Goal: Transaction & Acquisition: Purchase product/service

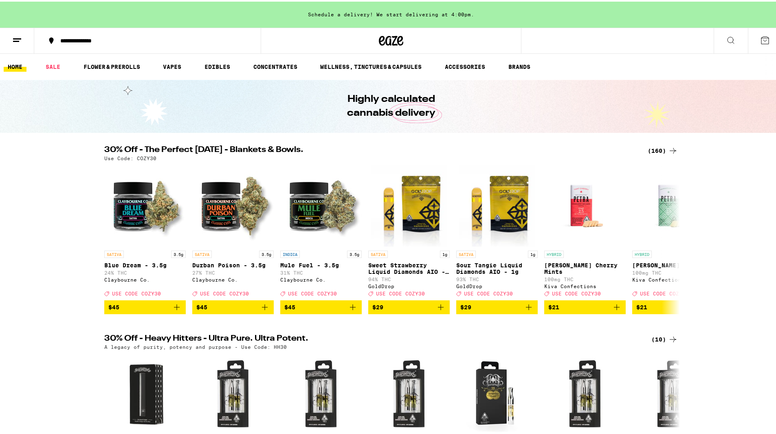
click at [62, 46] on button "**********" at bounding box center [147, 39] width 226 height 24
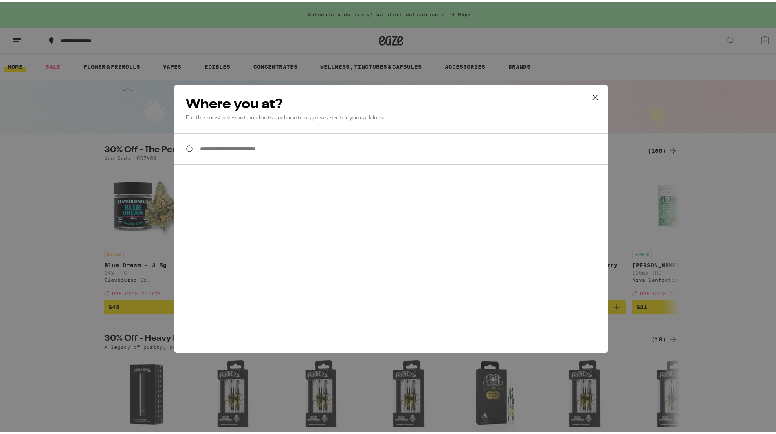
click at [374, 149] on input "**********" at bounding box center [390, 147] width 433 height 31
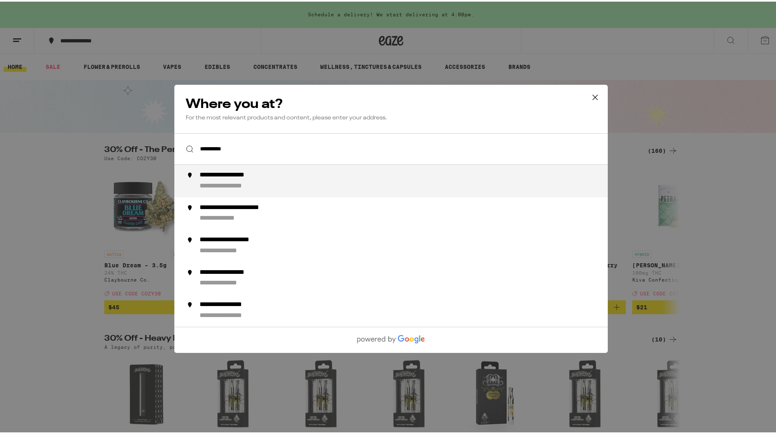
click at [332, 181] on div "**********" at bounding box center [406, 179] width 415 height 20
type input "**********"
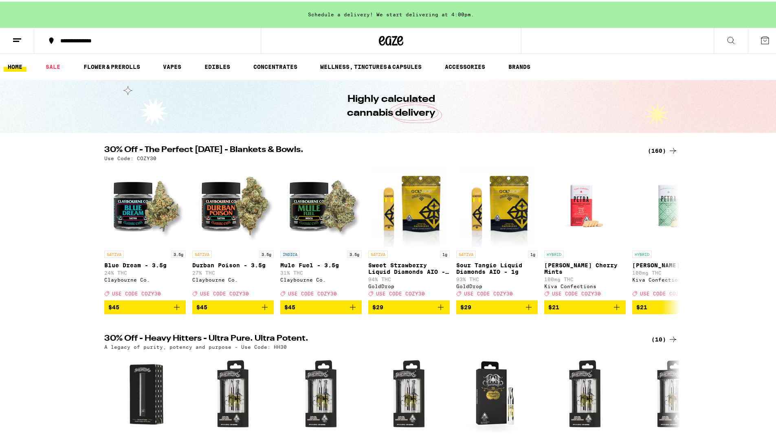
click at [10, 35] on button at bounding box center [17, 39] width 34 height 26
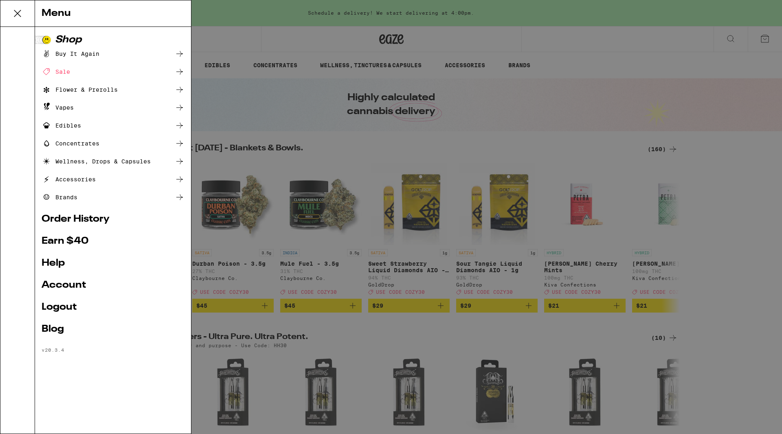
click at [16, 12] on icon at bounding box center [17, 13] width 7 height 7
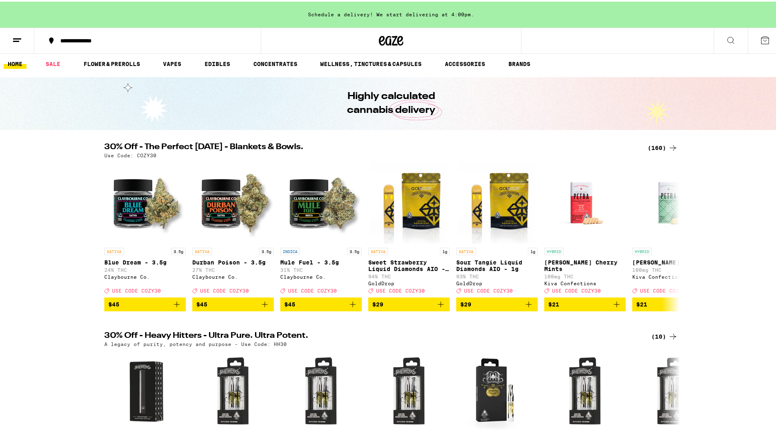
scroll to position [2, 0]
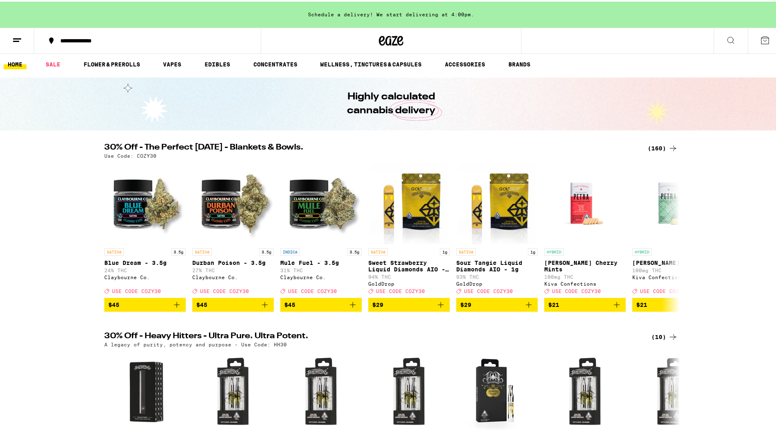
click at [669, 147] on icon at bounding box center [672, 147] width 7 height 6
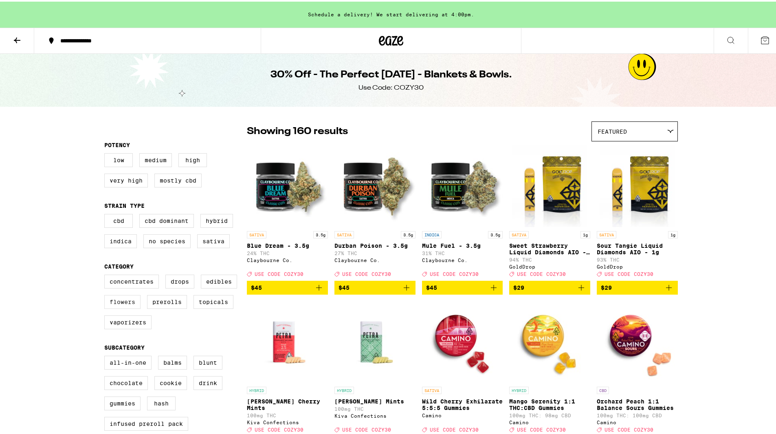
click at [125, 303] on label "Flowers" at bounding box center [122, 300] width 36 height 14
click at [106, 274] on input "Flowers" at bounding box center [106, 274] width 0 height 0
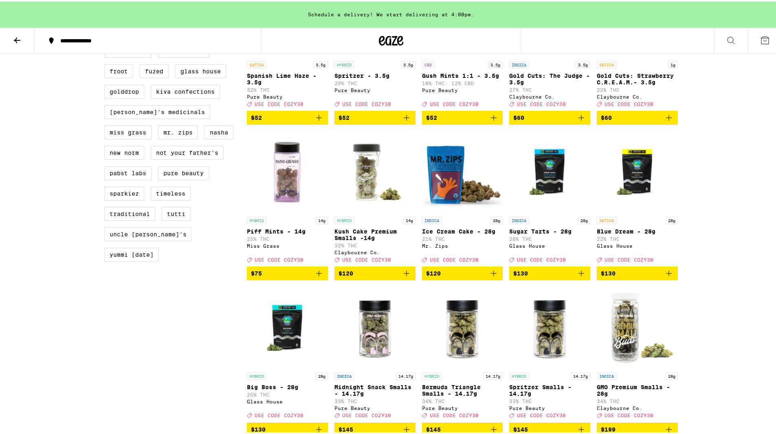
scroll to position [712, 0]
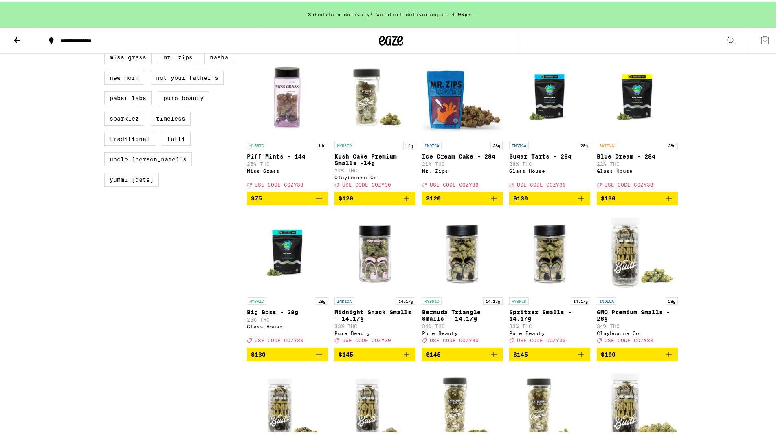
click at [554, 109] on img "Open page for Sugar Tarts - 28g from Glass House" at bounding box center [549, 95] width 81 height 81
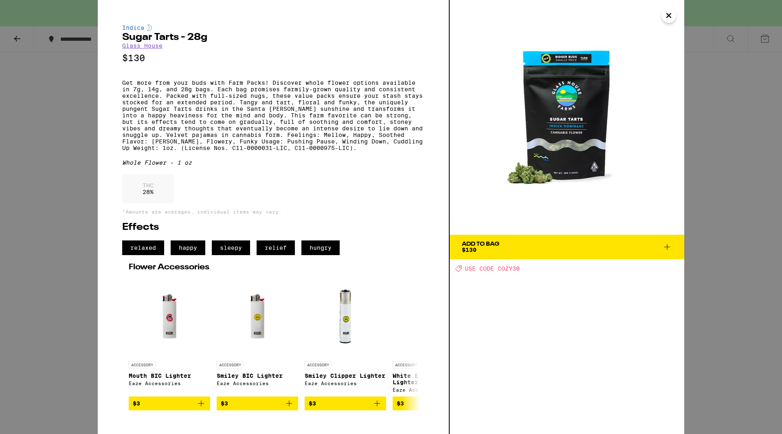
click at [662, 13] on button "Close" at bounding box center [668, 15] width 15 height 15
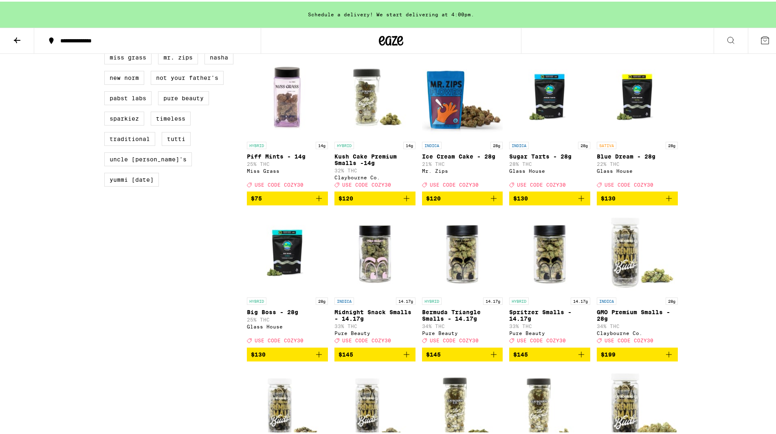
click at [281, 274] on img "Open page for Big Boss - 28g from Glass House" at bounding box center [287, 250] width 81 height 81
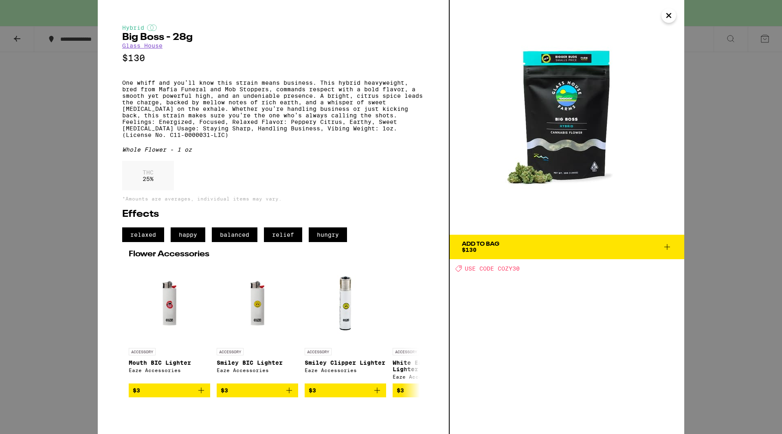
click at [668, 14] on icon "Close" at bounding box center [669, 15] width 10 height 12
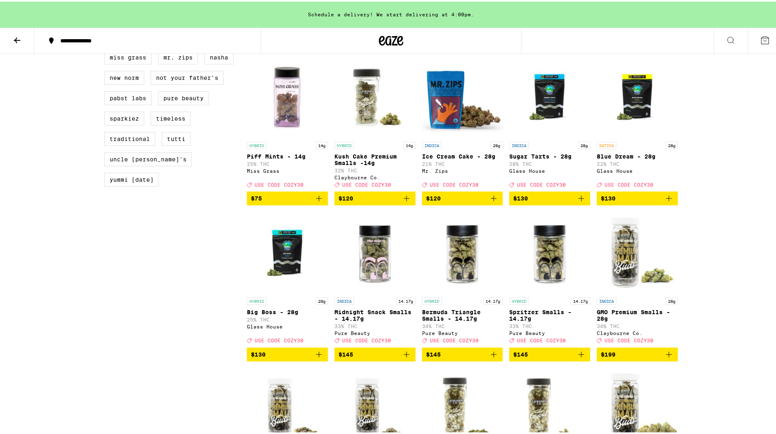
click at [490, 202] on icon "Add to bag" at bounding box center [494, 197] width 10 height 10
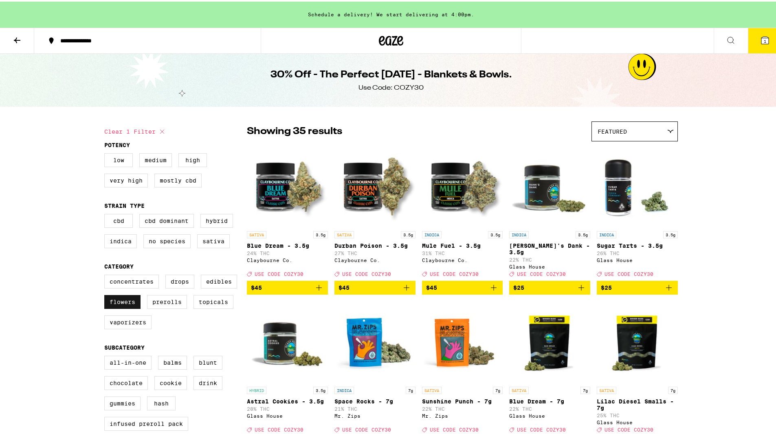
click at [118, 300] on label "Flowers" at bounding box center [122, 300] width 36 height 14
click at [106, 274] on input "Flowers" at bounding box center [106, 274] width 0 height 0
checkbox input "false"
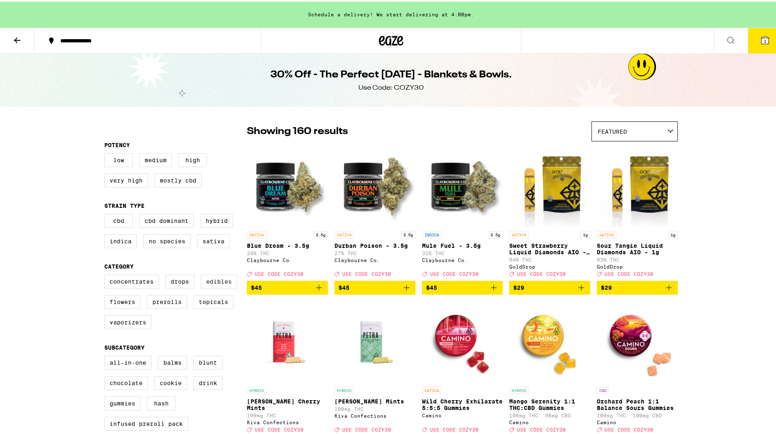
click at [215, 282] on label "Edibles" at bounding box center [219, 280] width 36 height 14
click at [106, 274] on input "Edibles" at bounding box center [106, 274] width 0 height 0
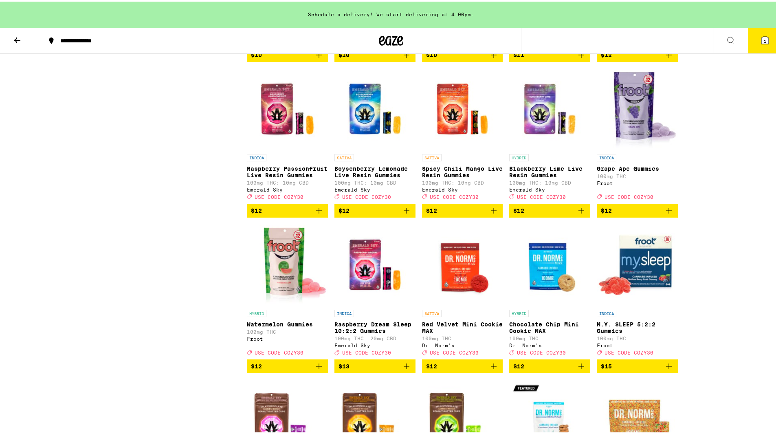
scroll to position [1010, 0]
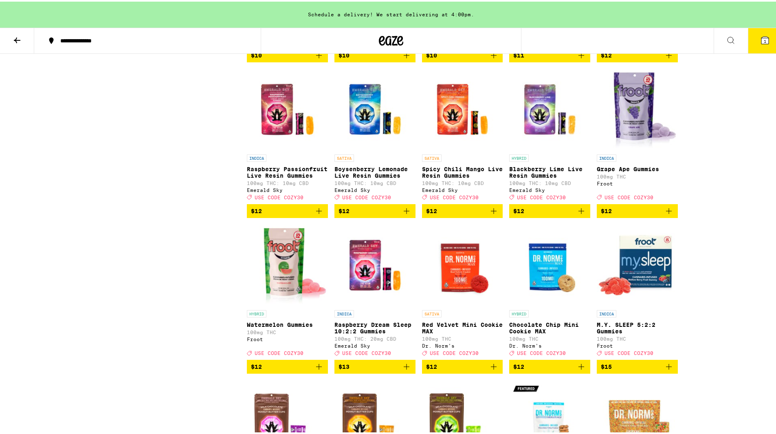
click at [581, 214] on icon "Add to bag" at bounding box center [581, 209] width 10 height 10
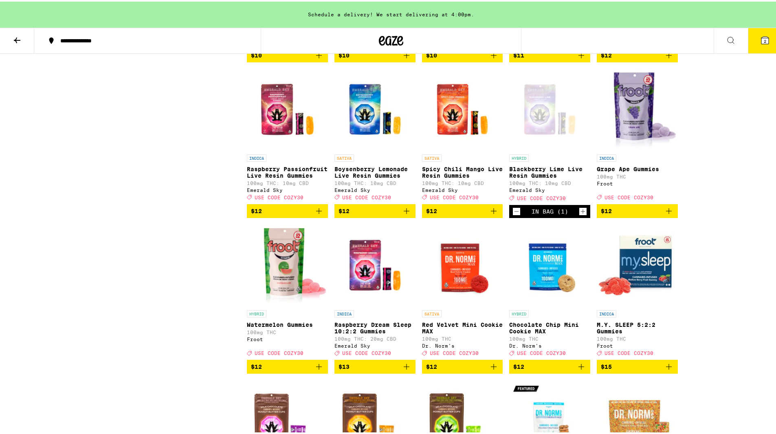
click at [318, 214] on icon "Add to bag" at bounding box center [319, 209] width 10 height 10
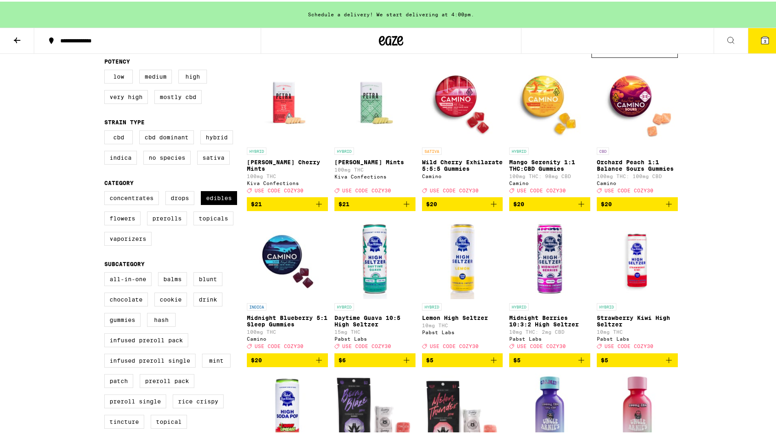
scroll to position [0, 0]
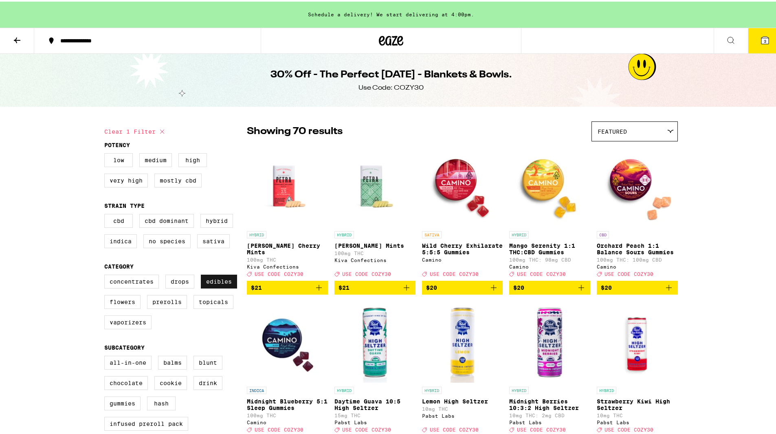
click at [213, 283] on label "Edibles" at bounding box center [219, 280] width 36 height 14
click at [106, 274] on input "Edibles" at bounding box center [106, 274] width 0 height 0
checkbox input "false"
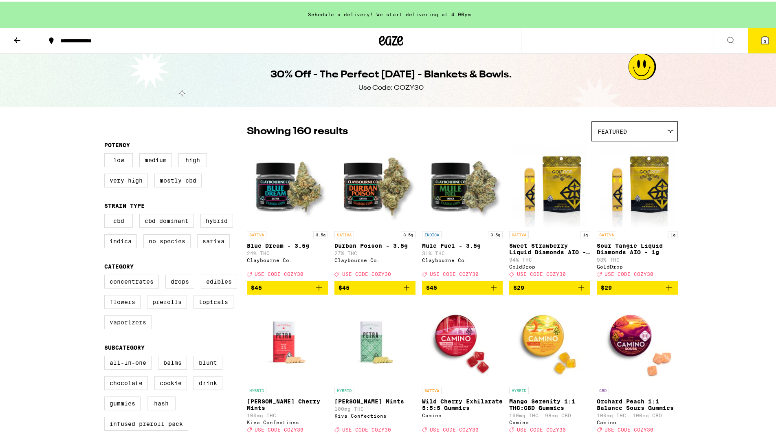
click at [134, 327] on label "Vaporizers" at bounding box center [127, 320] width 47 height 14
click at [106, 274] on input "Vaporizers" at bounding box center [106, 274] width 0 height 0
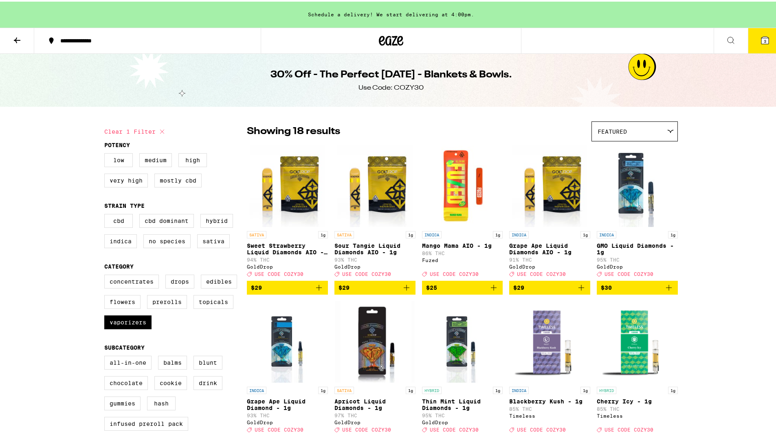
click at [401, 288] on icon "Add to bag" at bounding box center [406, 286] width 10 height 10
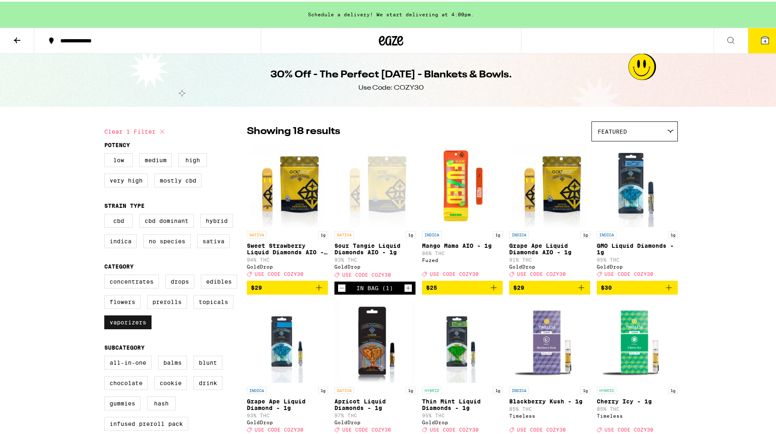
click at [129, 325] on label "Vaporizers" at bounding box center [127, 320] width 47 height 14
click at [106, 274] on input "Vaporizers" at bounding box center [106, 274] width 0 height 0
checkbox input "false"
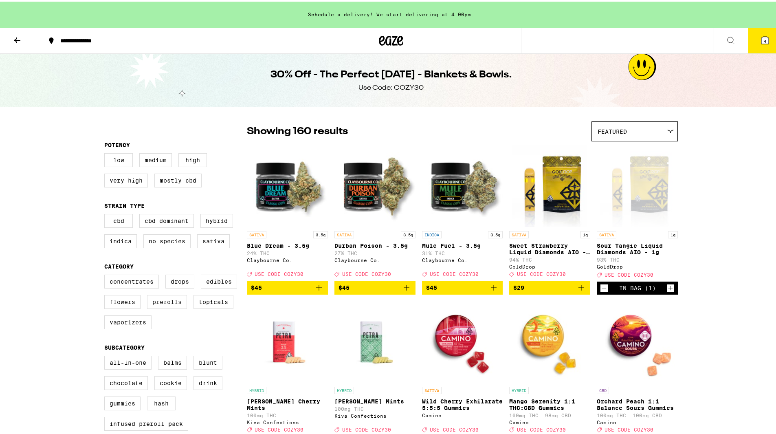
click at [170, 305] on label "Prerolls" at bounding box center [167, 300] width 40 height 14
click at [106, 274] on input "Prerolls" at bounding box center [106, 274] width 0 height 0
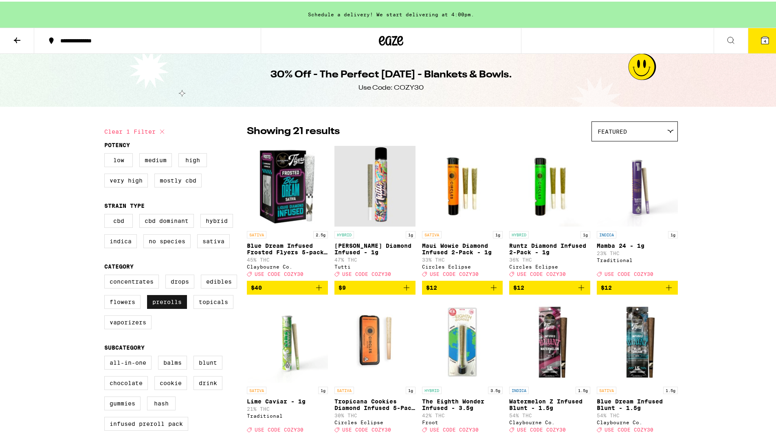
click at [160, 304] on label "Prerolls" at bounding box center [167, 300] width 40 height 14
click at [106, 274] on input "Prerolls" at bounding box center [106, 274] width 0 height 0
checkbox input "false"
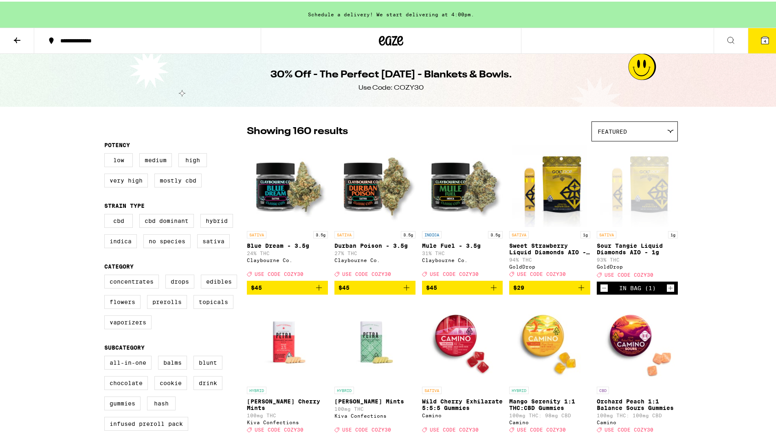
click at [763, 39] on span "4" at bounding box center [764, 39] width 2 height 5
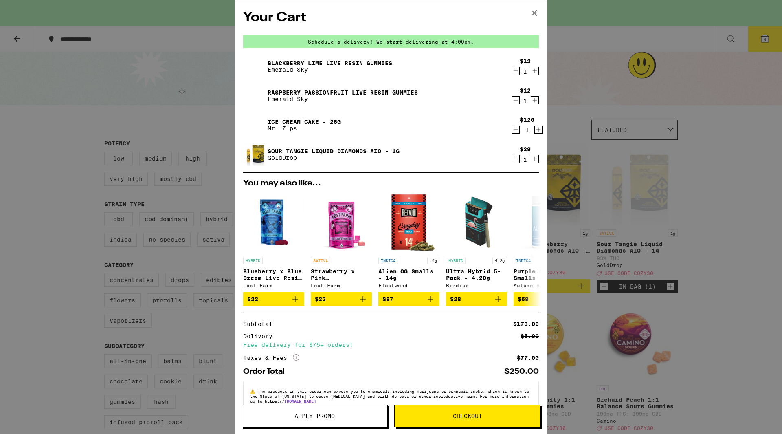
scroll to position [20, 0]
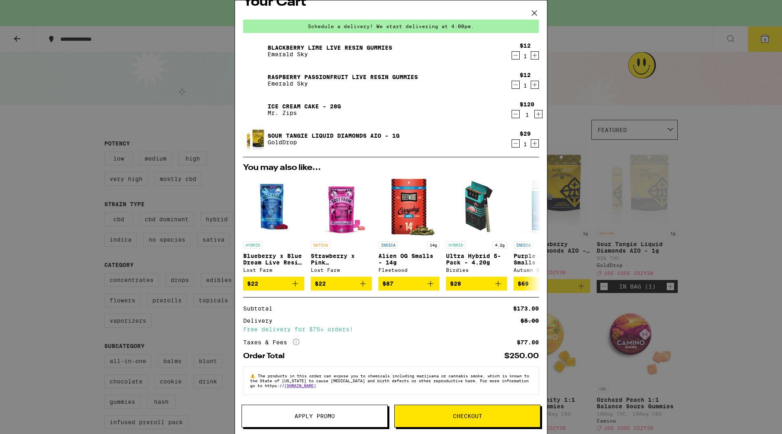
click at [331, 416] on span "Apply Promo" at bounding box center [314, 416] width 40 height 6
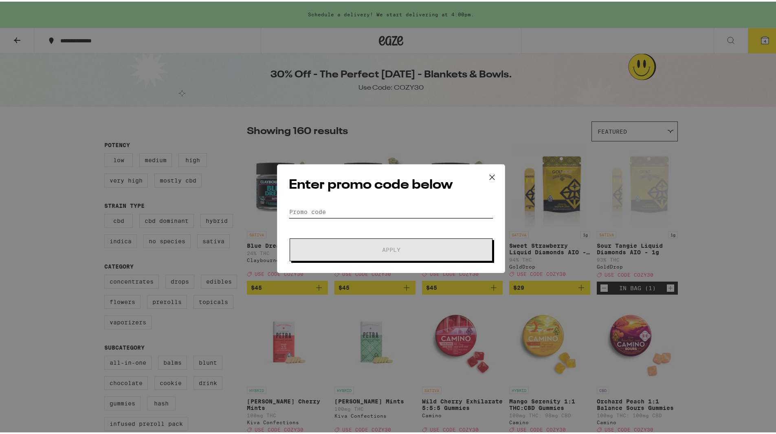
click at [415, 213] on input "Promo Code" at bounding box center [391, 210] width 204 height 12
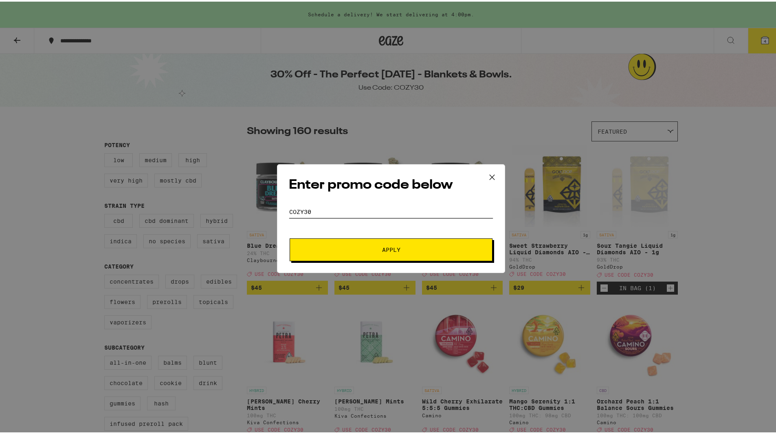
type input "cozy30"
click at [405, 239] on button "Apply" at bounding box center [390, 248] width 203 height 23
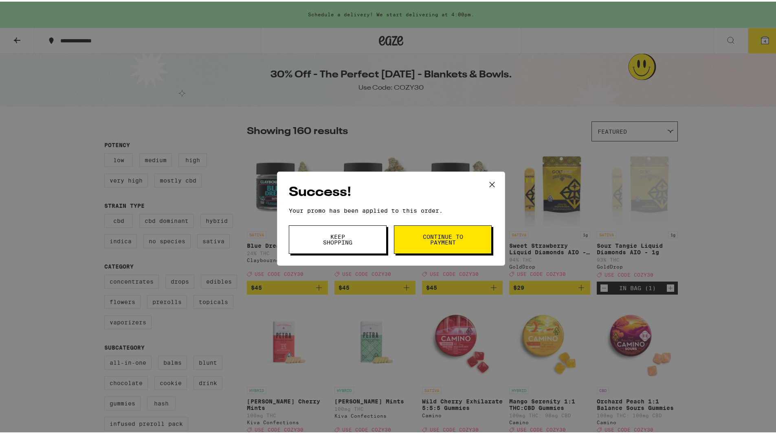
click at [361, 239] on button "Keep Shopping" at bounding box center [338, 238] width 98 height 28
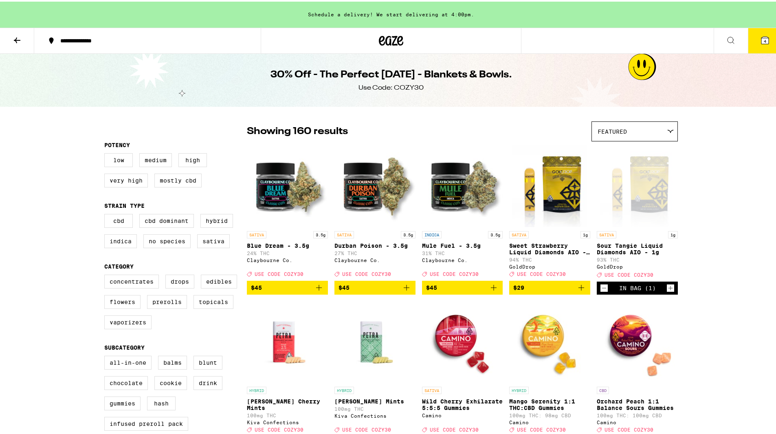
click at [768, 41] on button "4" at bounding box center [764, 38] width 34 height 25
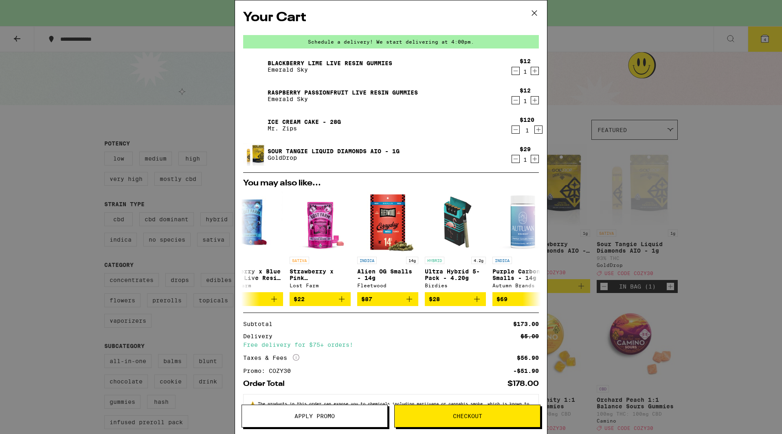
click at [460, 422] on button "Checkout" at bounding box center [467, 415] width 146 height 23
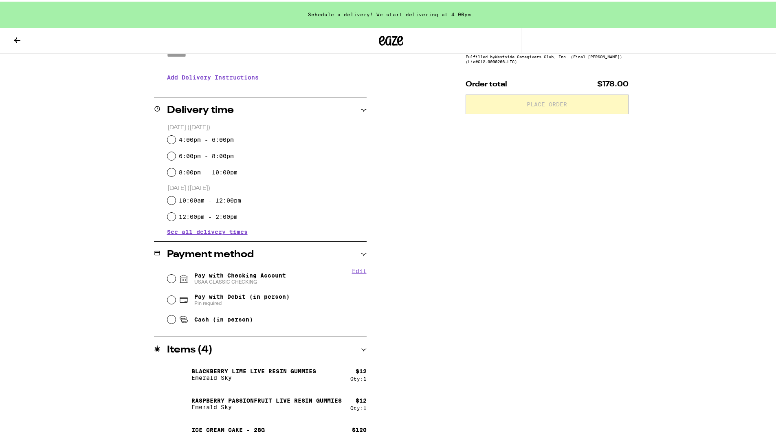
scroll to position [158, 0]
click at [191, 135] on label "4:00pm - 6:00pm" at bounding box center [206, 137] width 55 height 7
click at [175, 135] on input "4:00pm - 6:00pm" at bounding box center [171, 137] width 8 height 8
radio input "true"
click at [227, 274] on span "Pay with Checking Account USAA CLASSIC CHECKING" at bounding box center [240, 275] width 92 height 13
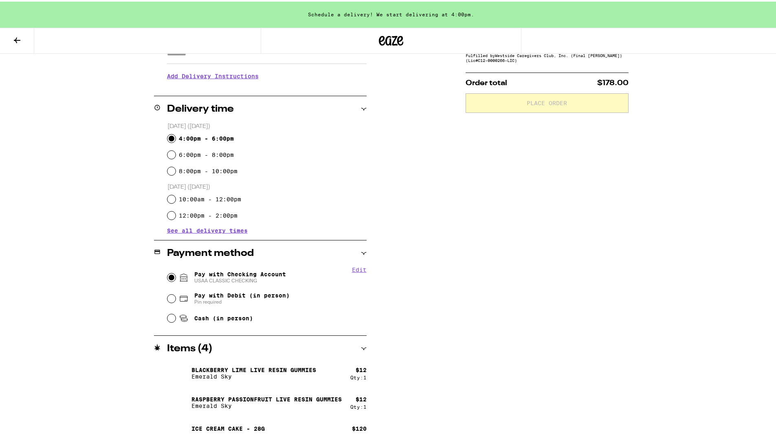
click at [175, 274] on input "Pay with Checking Account USAA CLASSIC CHECKING" at bounding box center [171, 276] width 8 height 8
radio input "true"
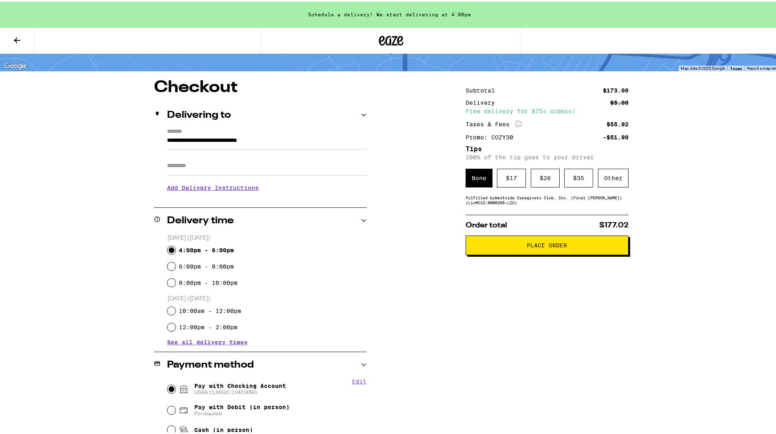
scroll to position [0, 0]
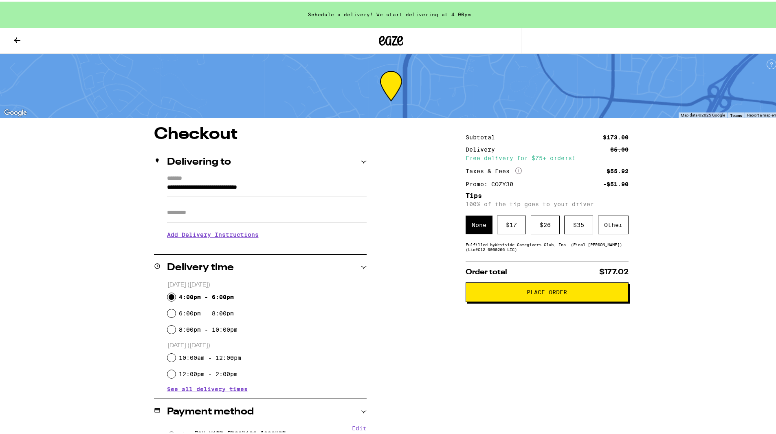
click at [573, 293] on span "Place Order" at bounding box center [546, 290] width 149 height 6
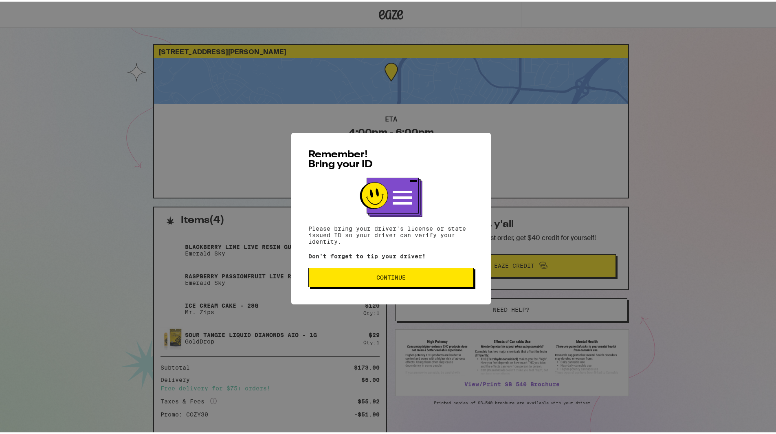
click at [381, 288] on div "Remember! Bring your ID Please bring your driver's license or state issued ID s…" at bounding box center [390, 216] width 199 height 171
click at [386, 282] on button "Continue" at bounding box center [390, 276] width 165 height 20
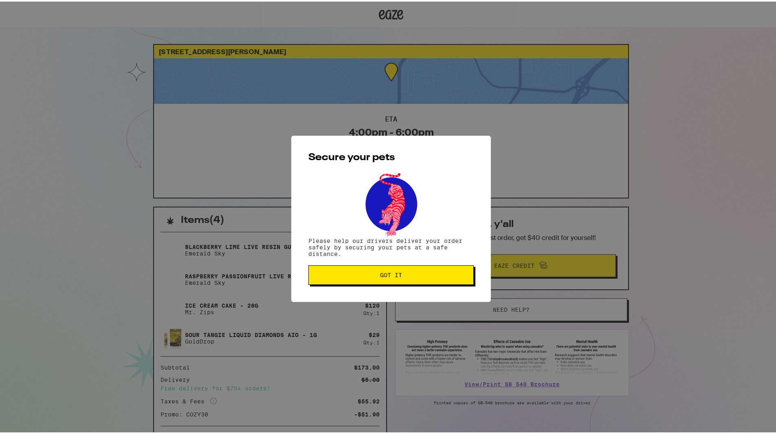
click at [392, 279] on button "Got it" at bounding box center [390, 273] width 165 height 20
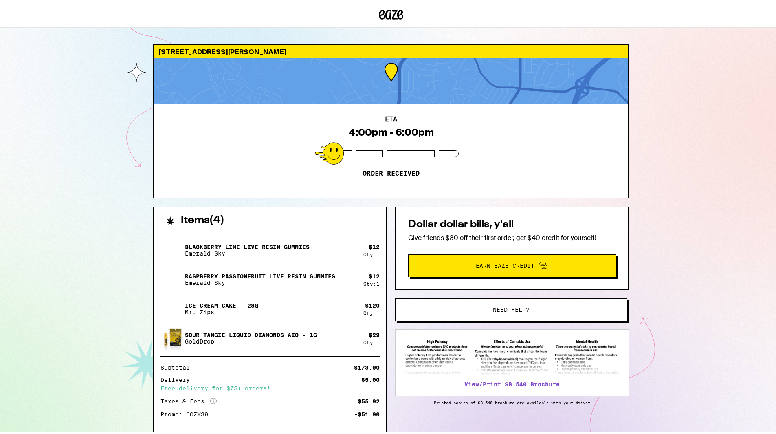
click at [688, 175] on div "[STREET_ADDRESS][PERSON_NAME] 4:00pm - 6:00pm Order received Items ( 4 ) Blackb…" at bounding box center [391, 240] width 782 height 480
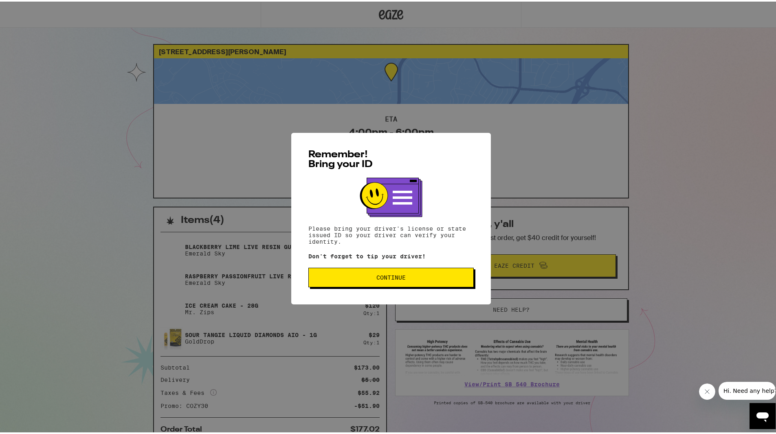
click at [386, 282] on button "Continue" at bounding box center [390, 276] width 165 height 20
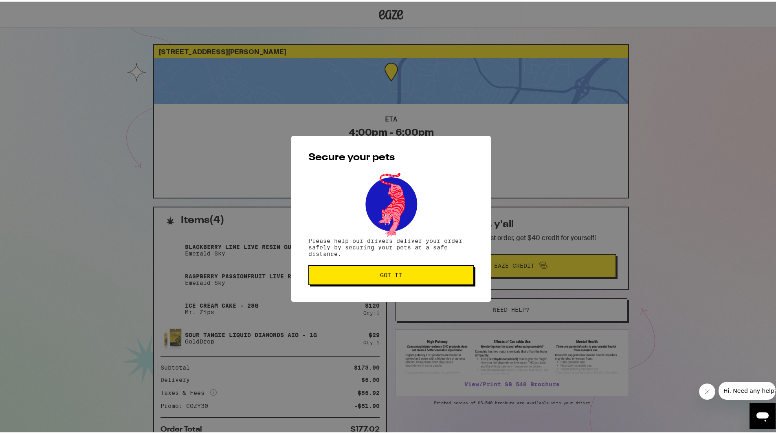
click at [386, 282] on button "Got it" at bounding box center [390, 273] width 165 height 20
